Goal: Information Seeking & Learning: Find specific fact

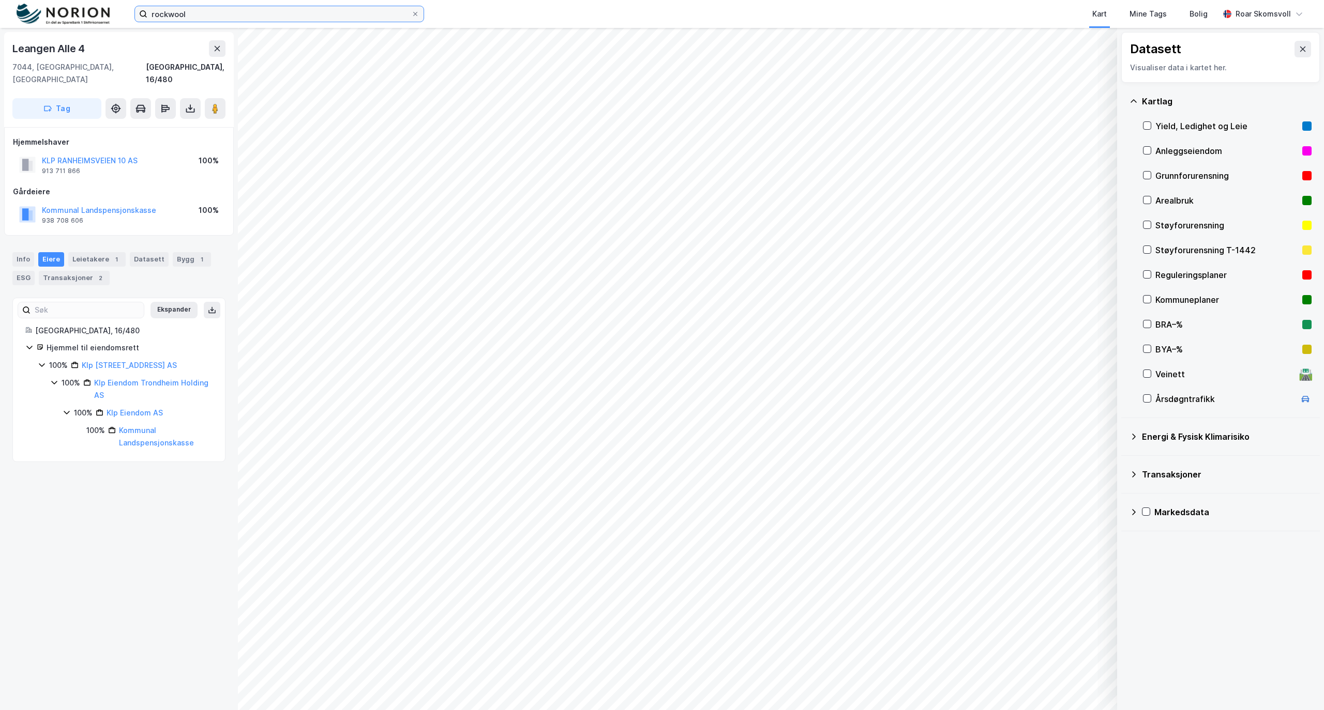
drag, startPoint x: 218, startPoint y: 17, endPoint x: 0, endPoint y: -21, distance: 220.9
click at [0, 0] on html "rockwool Kart Mine Tags Bolig [PERSON_NAME] Datasett Visualiser data i kartet h…" at bounding box center [662, 355] width 1324 height 710
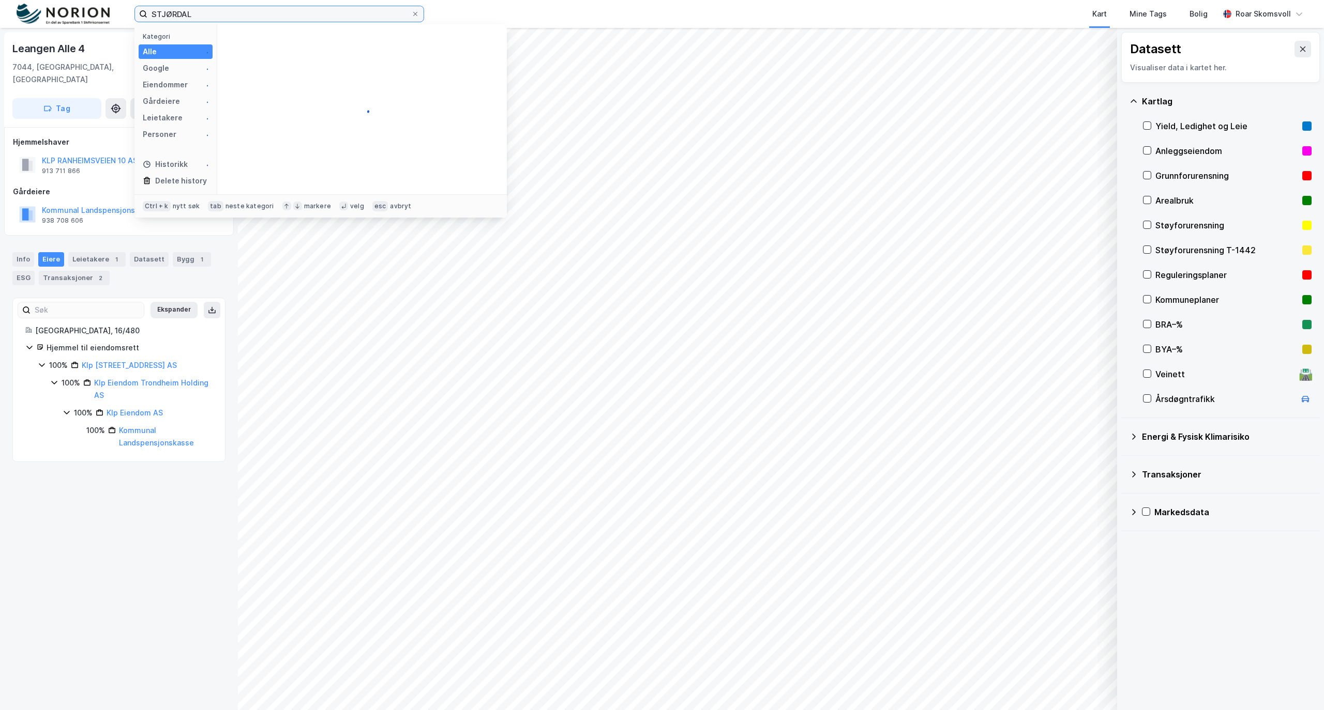
type input "STJØRDAL"
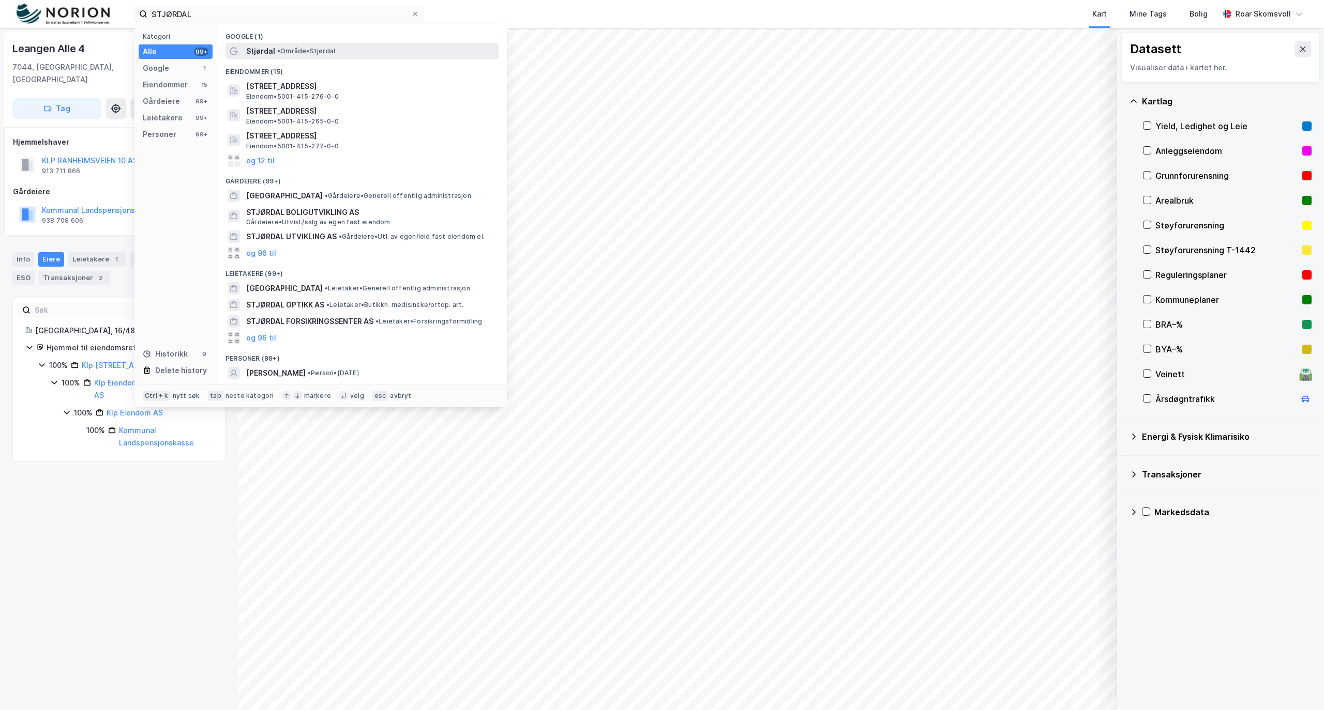
click at [302, 53] on span "• Område • [GEOGRAPHIC_DATA]" at bounding box center [306, 51] width 58 height 8
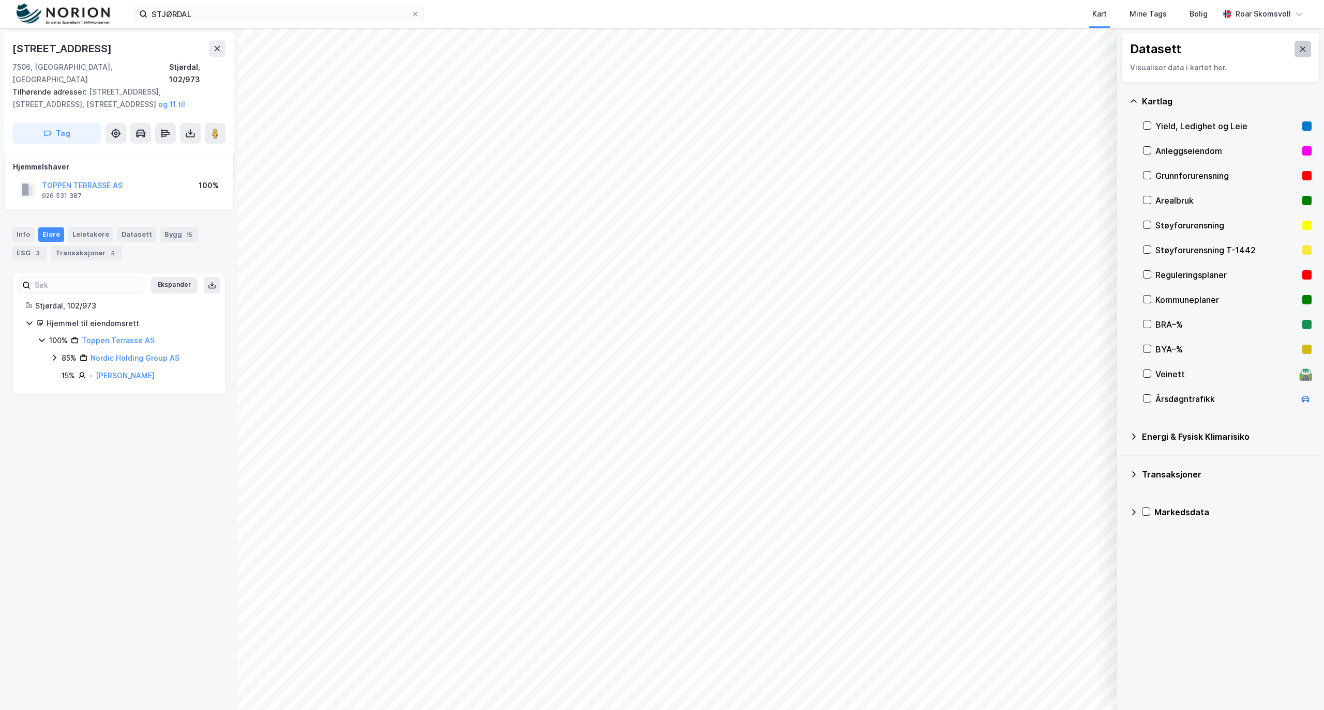
click at [1298, 50] on icon at bounding box center [1302, 49] width 8 height 8
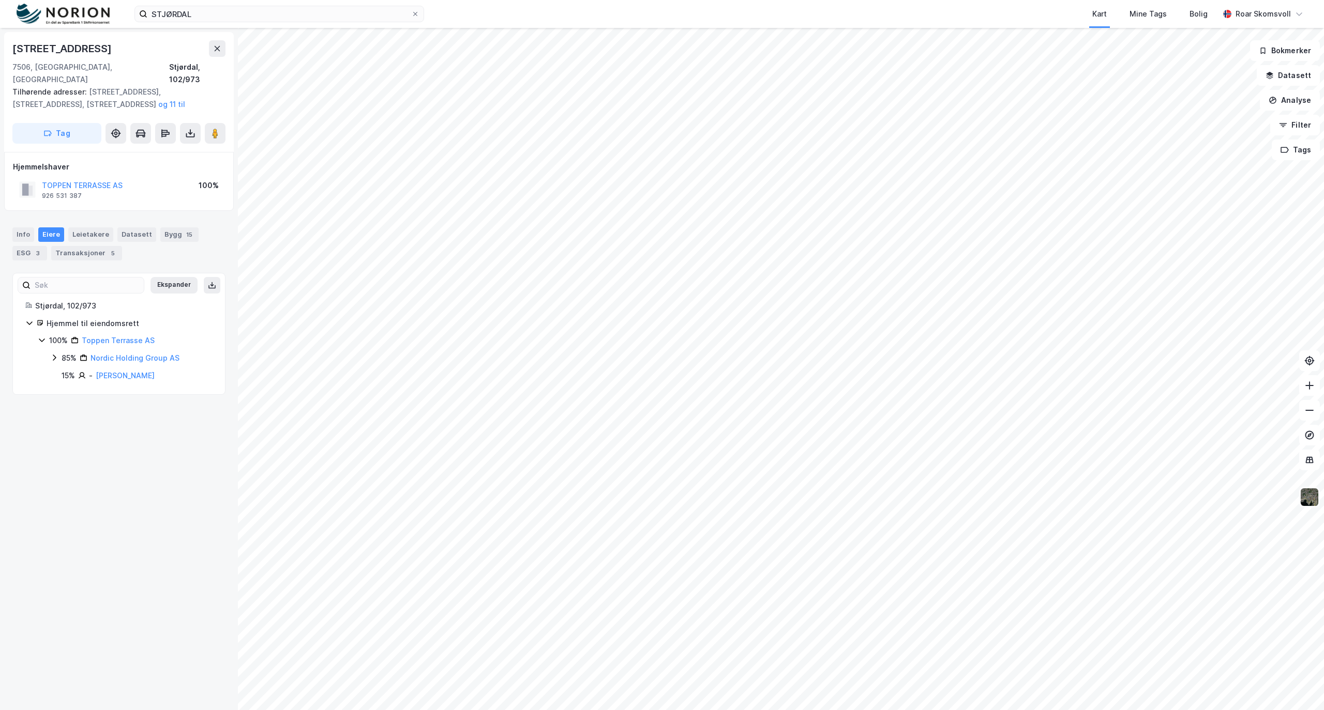
click at [1312, 499] on img at bounding box center [1309, 498] width 20 height 20
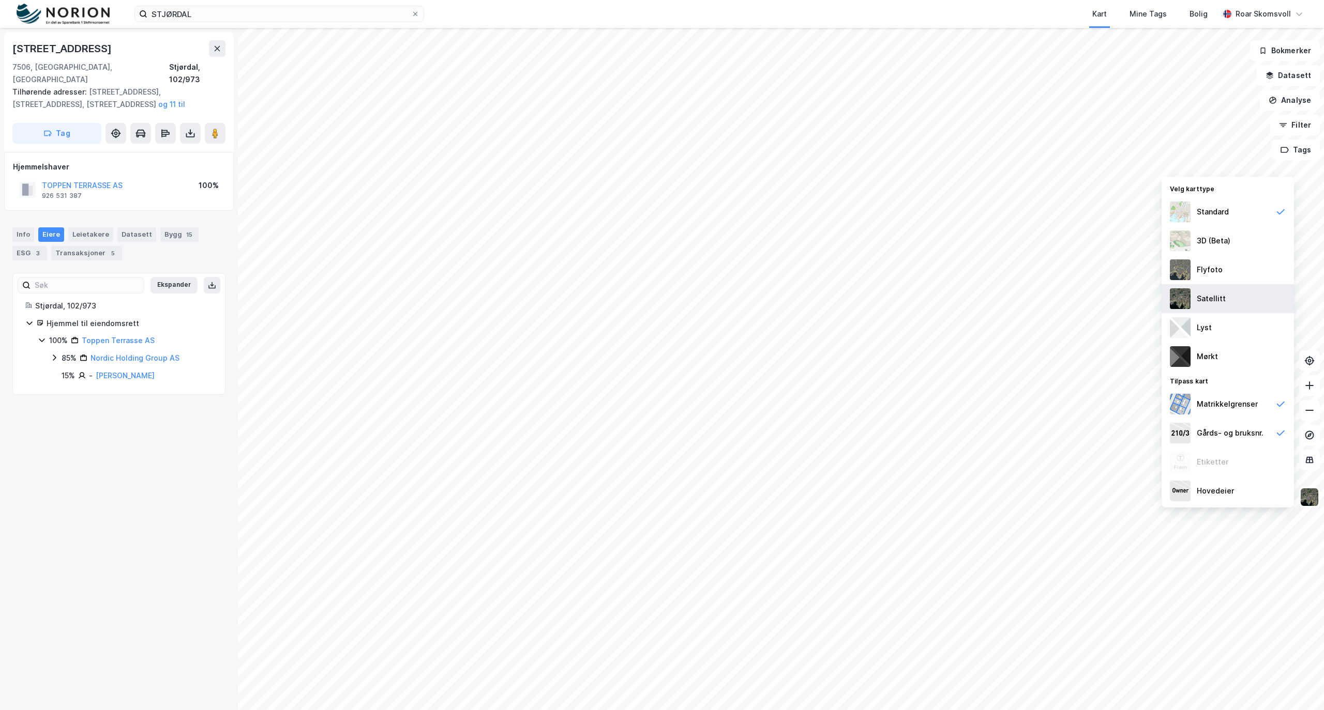
click at [1180, 304] on img at bounding box center [1179, 298] width 21 height 21
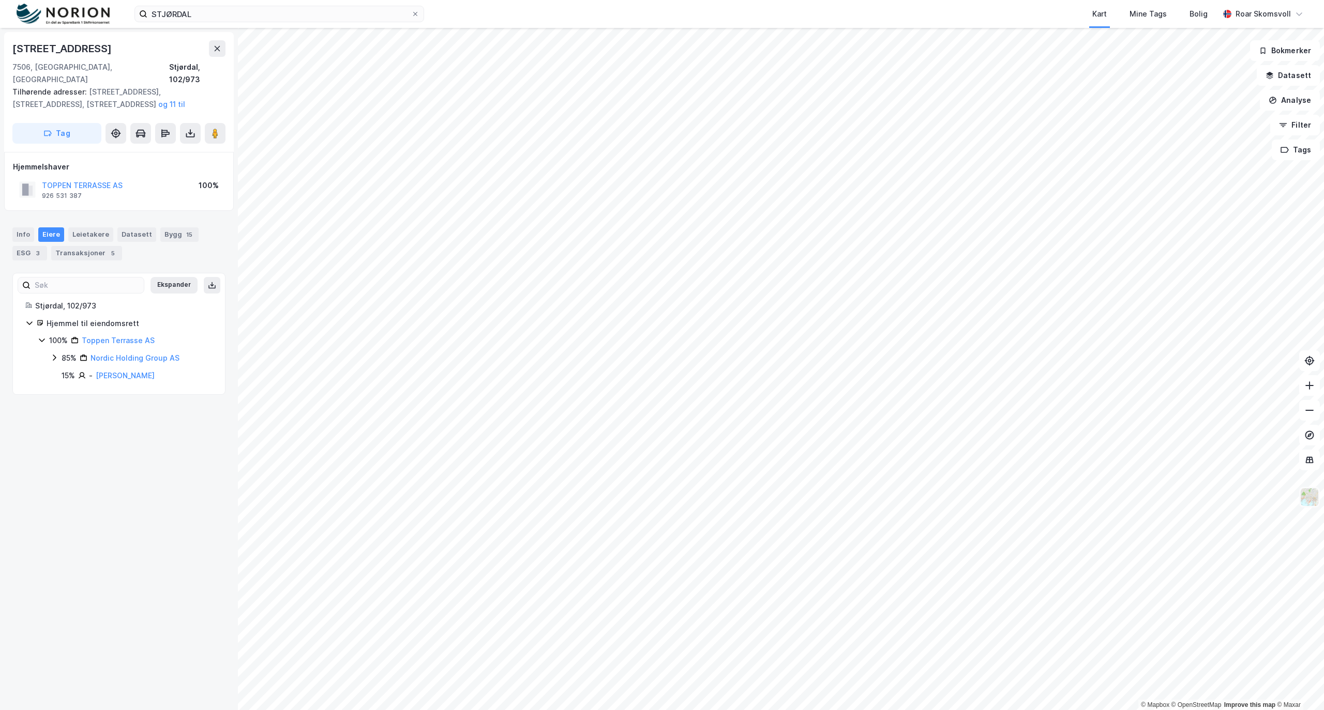
click at [1312, 497] on img at bounding box center [1309, 498] width 20 height 20
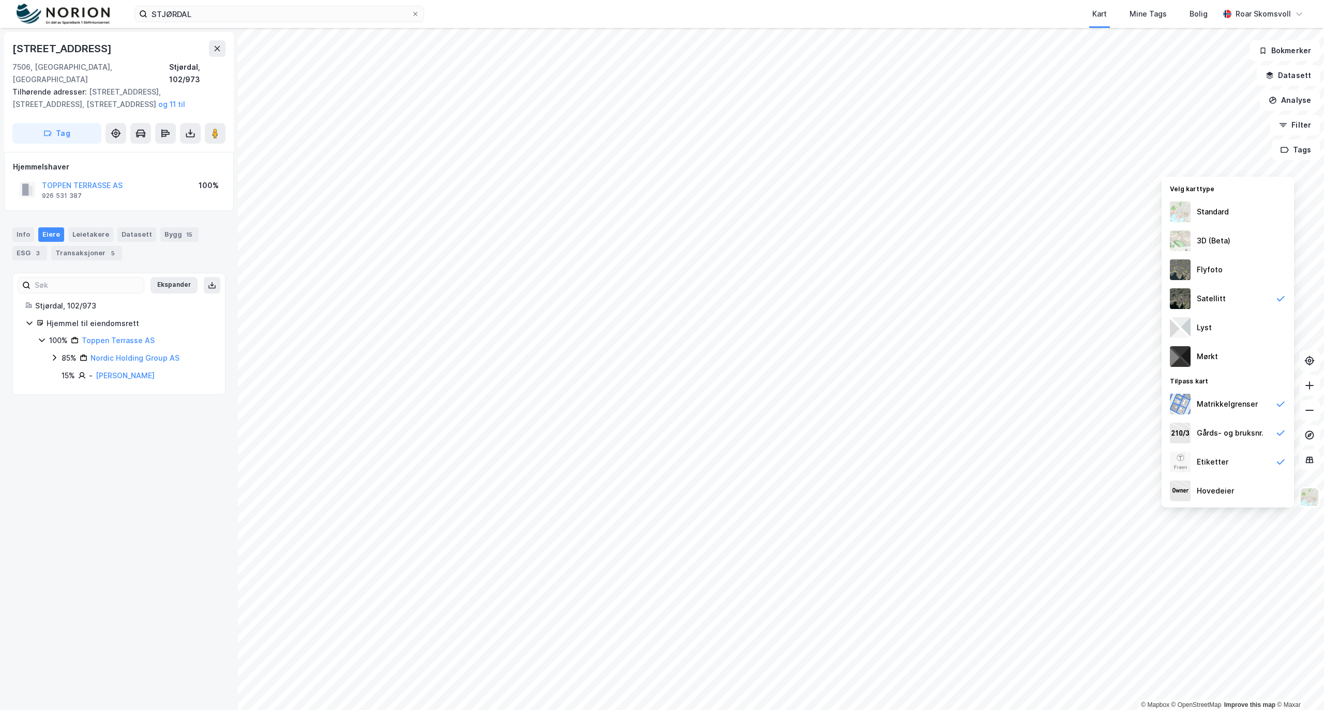
drag, startPoint x: 1205, startPoint y: 212, endPoint x: 1196, endPoint y: 219, distance: 11.4
click at [1205, 211] on div "Standard" at bounding box center [1212, 212] width 32 height 12
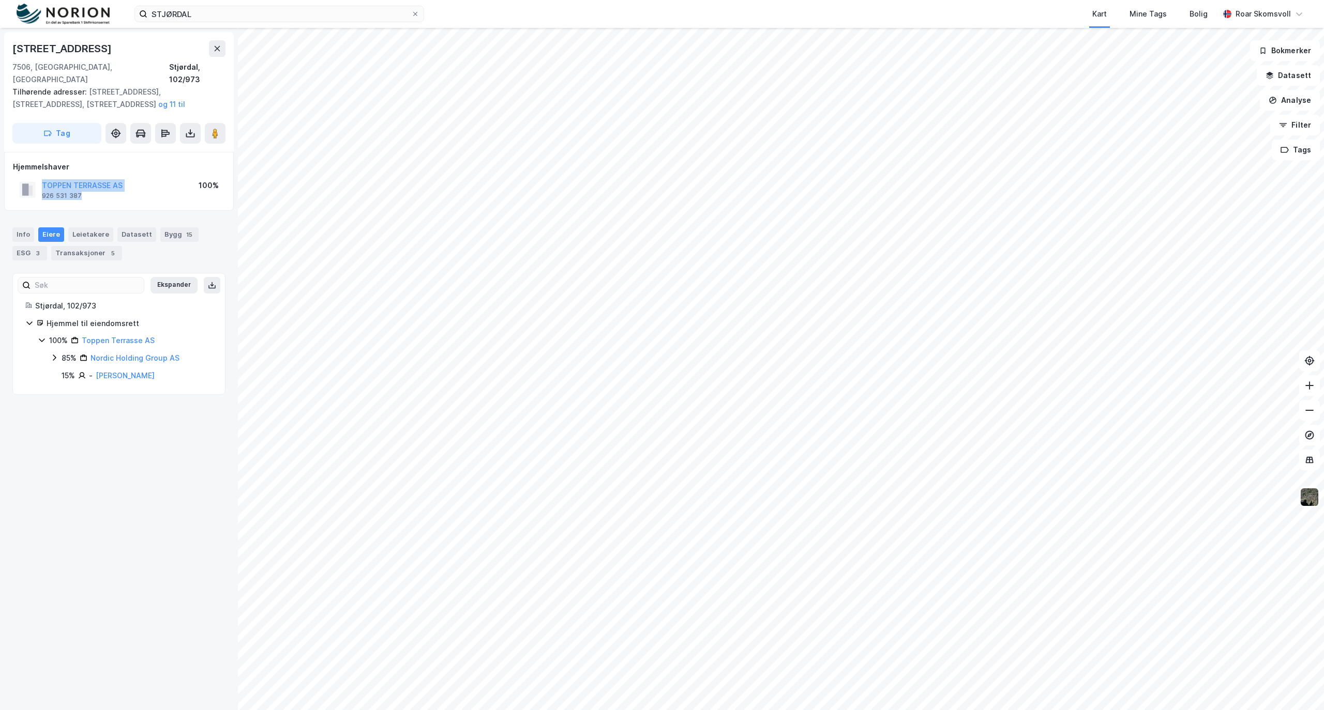
drag, startPoint x: 96, startPoint y: 187, endPoint x: 41, endPoint y: 185, distance: 54.3
click at [34, 185] on div "TOPPEN TERRASSE AS 926 531 387" at bounding box center [70, 189] width 103 height 21
click at [85, 185] on div "TOPPEN TERRASSE AS 926 531 387" at bounding box center [82, 189] width 81 height 21
drag, startPoint x: 85, startPoint y: 184, endPoint x: 44, endPoint y: 188, distance: 41.1
click at [44, 188] on div "TOPPEN TERRASSE AS 926 531 387 100%" at bounding box center [119, 189] width 212 height 25
